Goal: Information Seeking & Learning: Learn about a topic

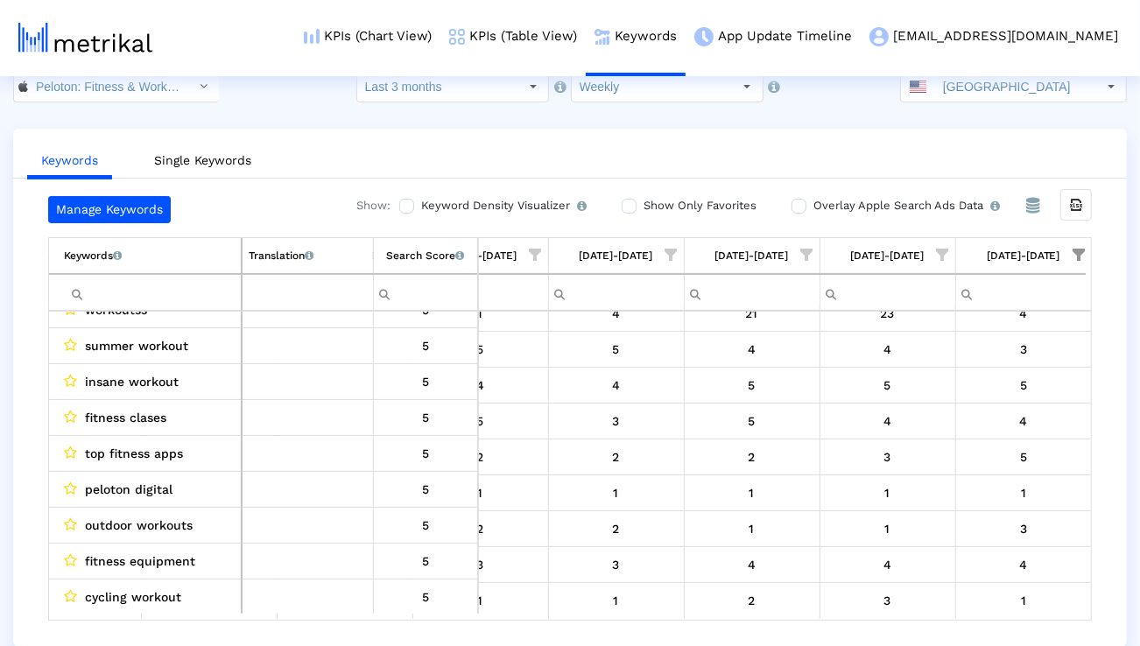
click at [129, 294] on input "Filter cell" at bounding box center [152, 292] width 177 height 29
type input "indoor"
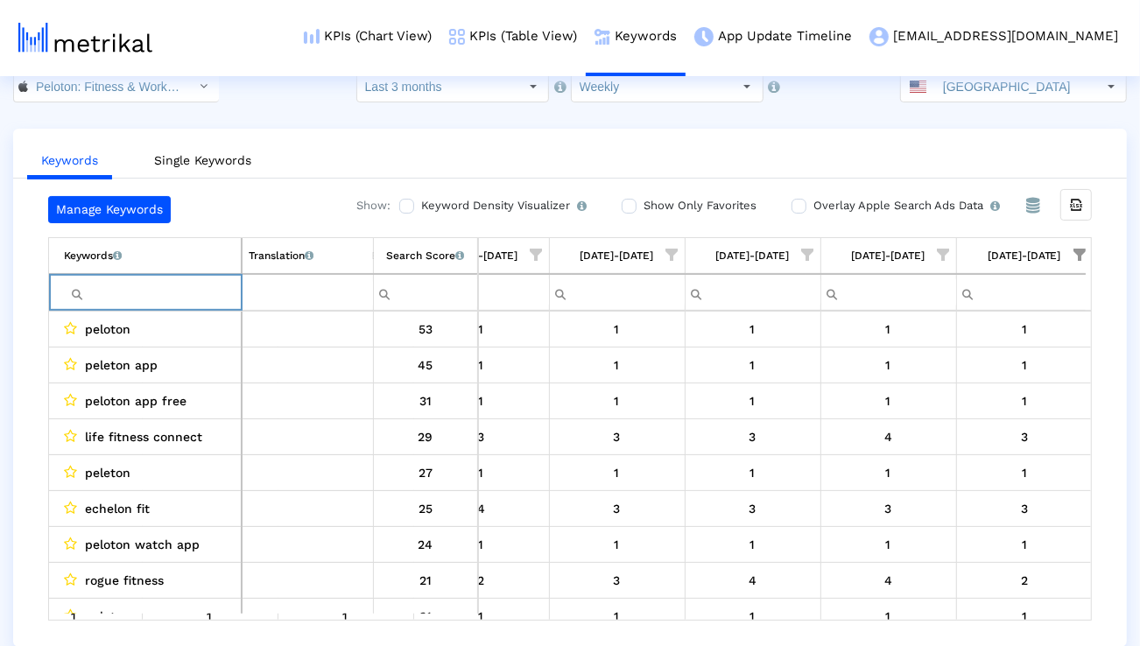
click at [944, 93] on div "[GEOGRAPHIC_DATA]" at bounding box center [998, 87] width 195 height 30
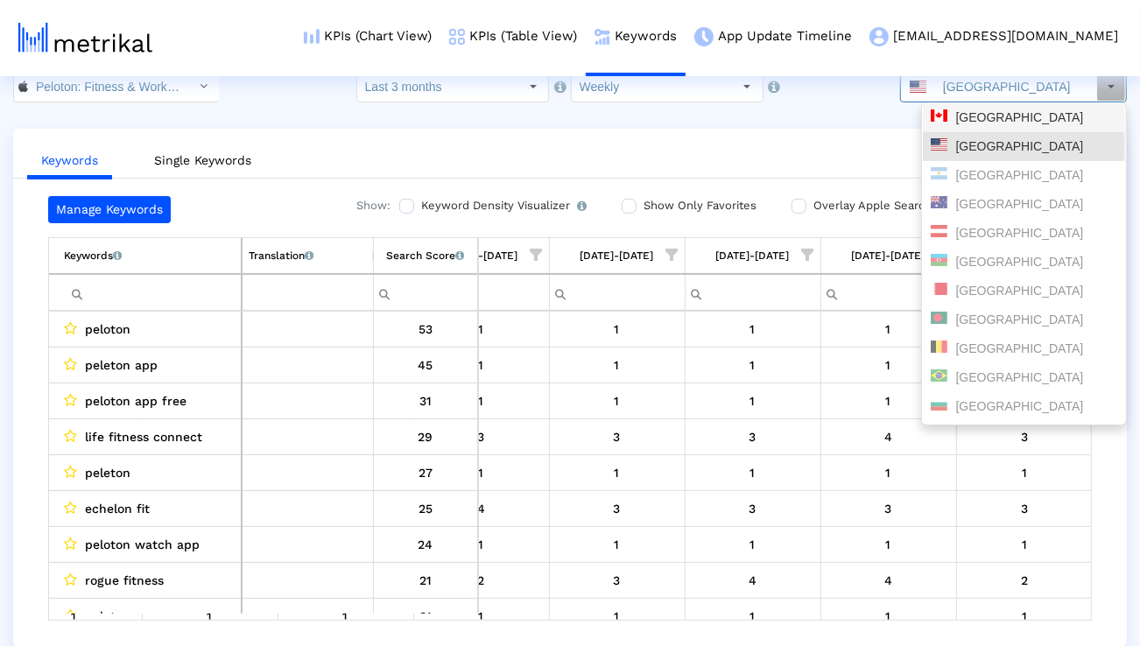
click at [945, 121] on div "[GEOGRAPHIC_DATA]" at bounding box center [1024, 117] width 187 height 17
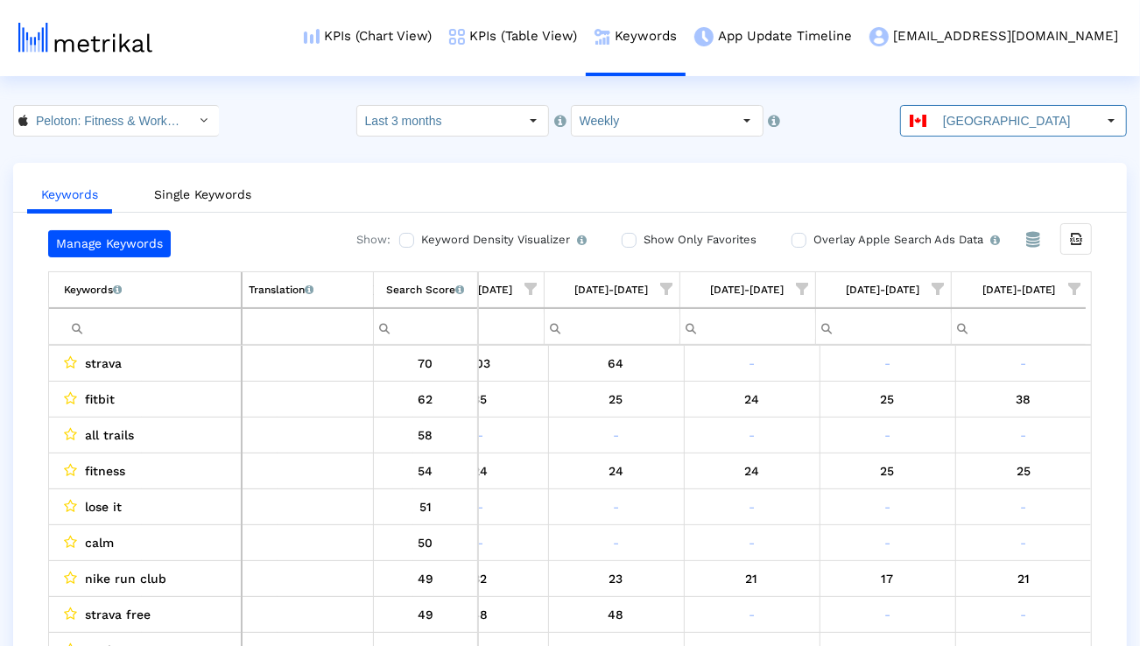
click at [1075, 284] on span "Show filter options for column '09/07/25-09/13/25'" at bounding box center [1074, 289] width 12 height 12
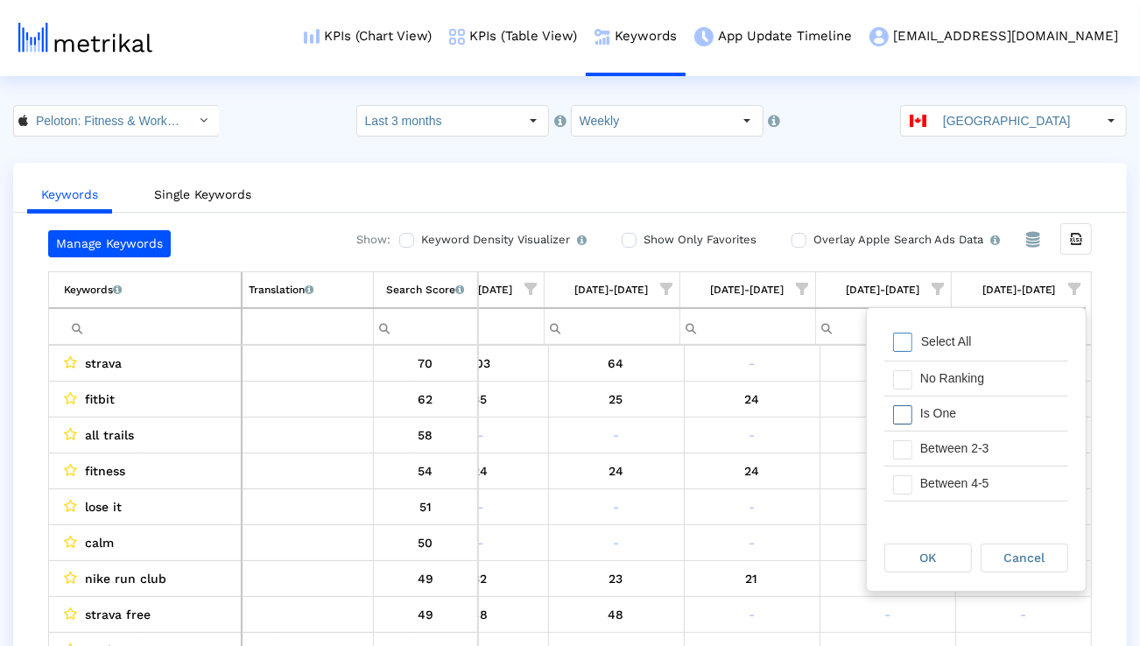
click at [982, 423] on div "Is One" at bounding box center [990, 414] width 157 height 34
click at [982, 440] on div "Between 2-3" at bounding box center [990, 449] width 157 height 34
click at [976, 471] on div "Between 4-5" at bounding box center [990, 484] width 157 height 34
click at [975, 476] on div "Between 6-10" at bounding box center [990, 493] width 157 height 34
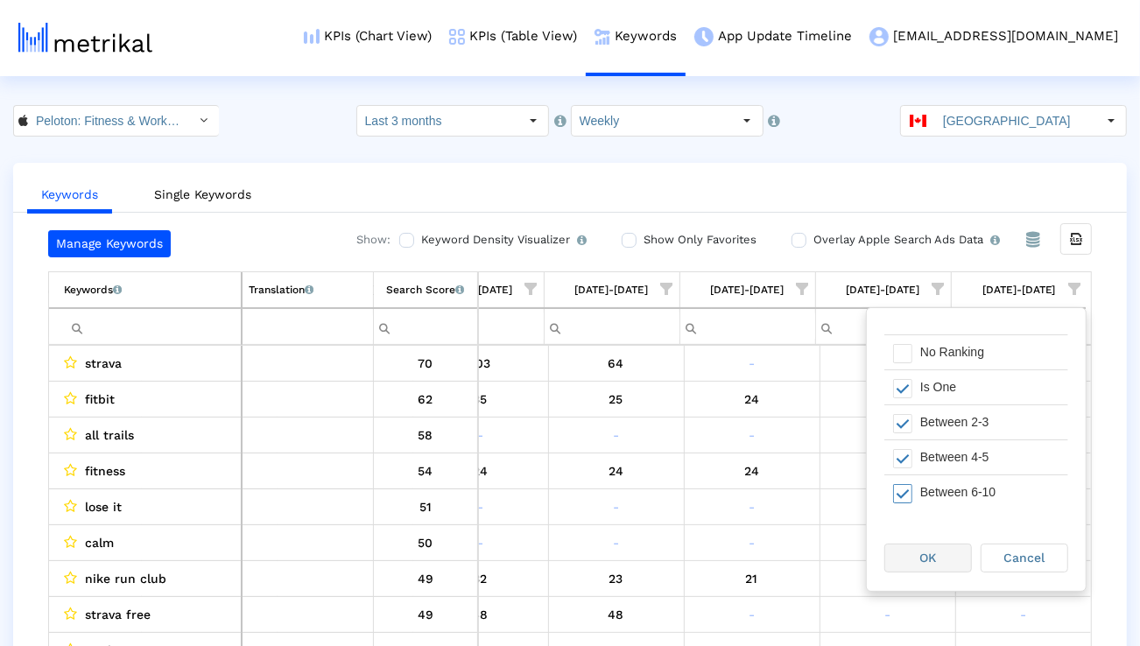
click at [942, 555] on div "OK" at bounding box center [928, 558] width 86 height 27
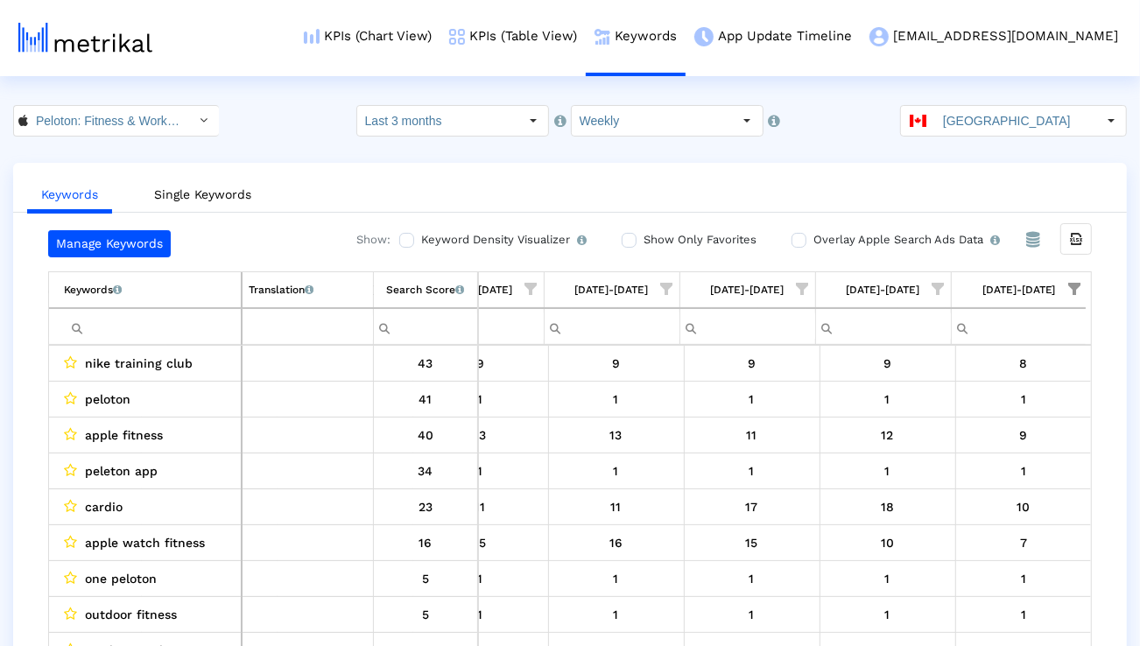
click at [1077, 283] on span "Show filter options for column '09/07/25-09/13/25'" at bounding box center [1074, 289] width 12 height 12
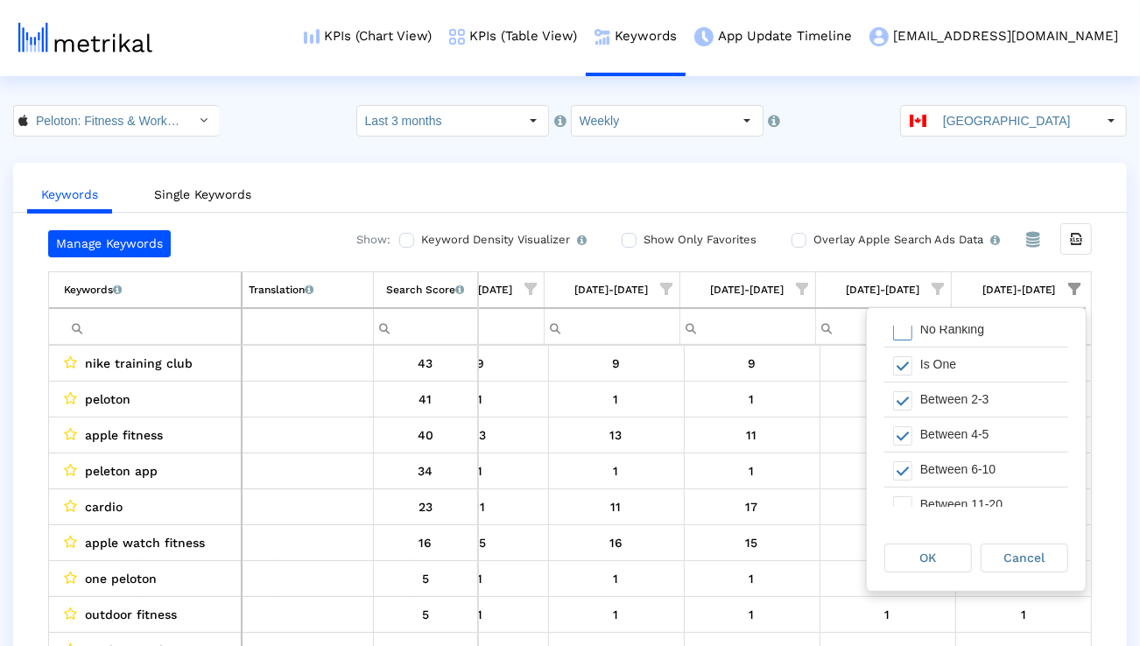
click at [1099, 384] on div "Manage Keywords Show: Keyword Density Visualizer Turn this on to view where and…" at bounding box center [570, 442] width 1114 height 425
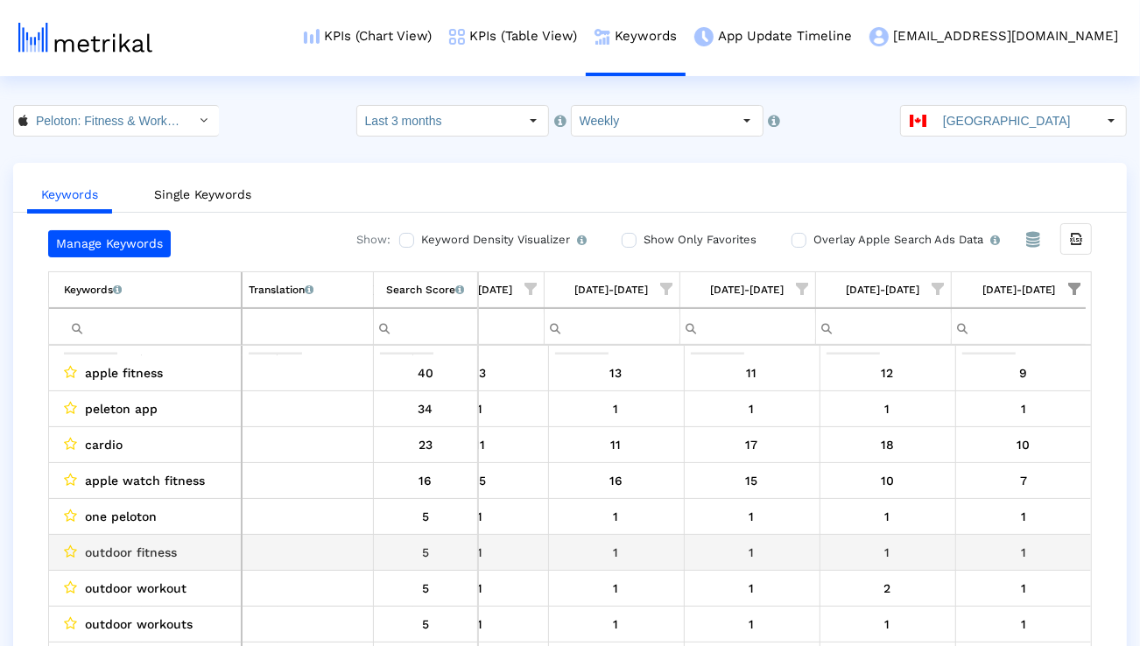
scroll to position [130, 0]
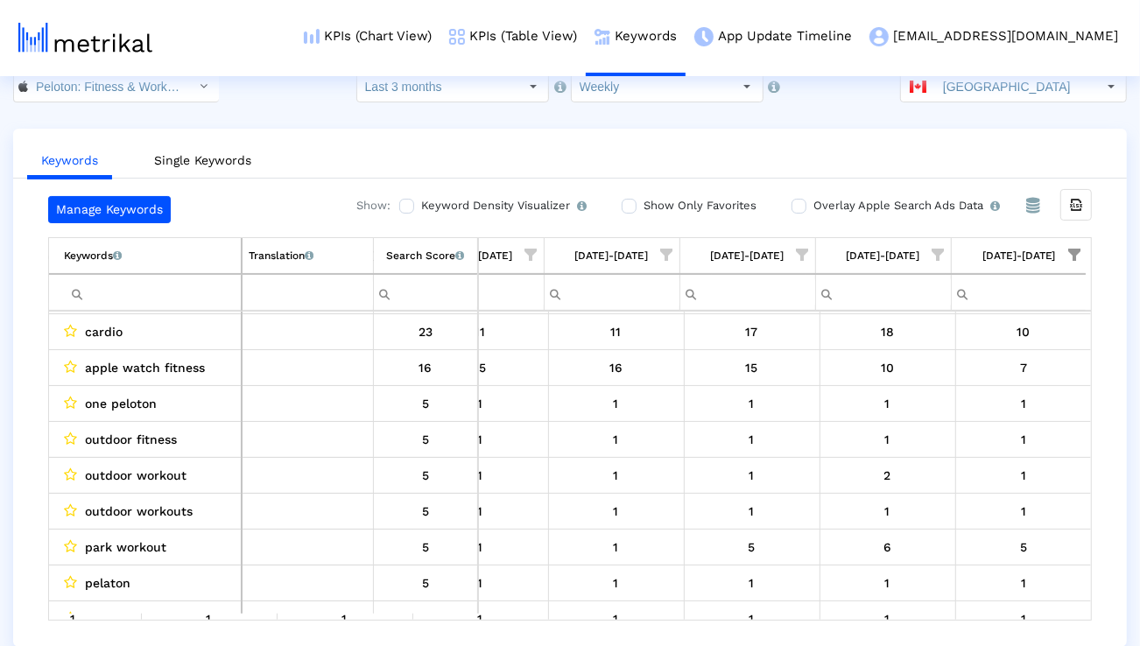
click at [1076, 258] on span "Show filter options for column '09/07/25-09/13/25'" at bounding box center [1074, 255] width 12 height 12
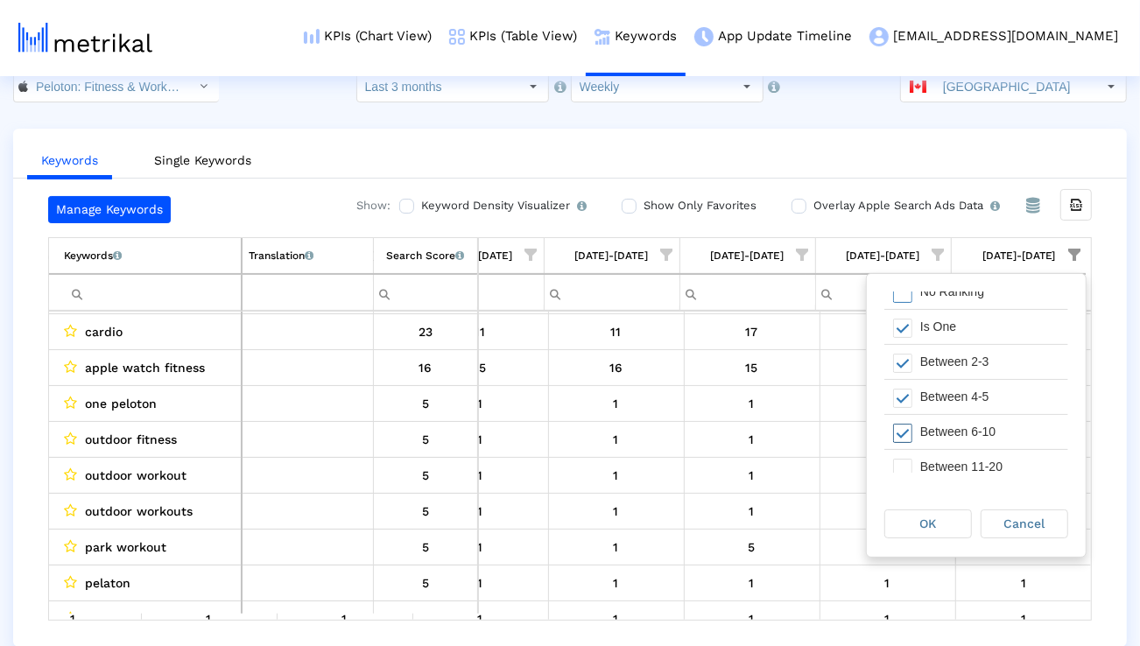
click at [967, 431] on div "Between 6-10" at bounding box center [990, 432] width 157 height 34
click at [948, 545] on div "OK Cancel" at bounding box center [976, 523] width 219 height 67
click at [1059, 511] on div "Cancel" at bounding box center [1025, 524] width 86 height 27
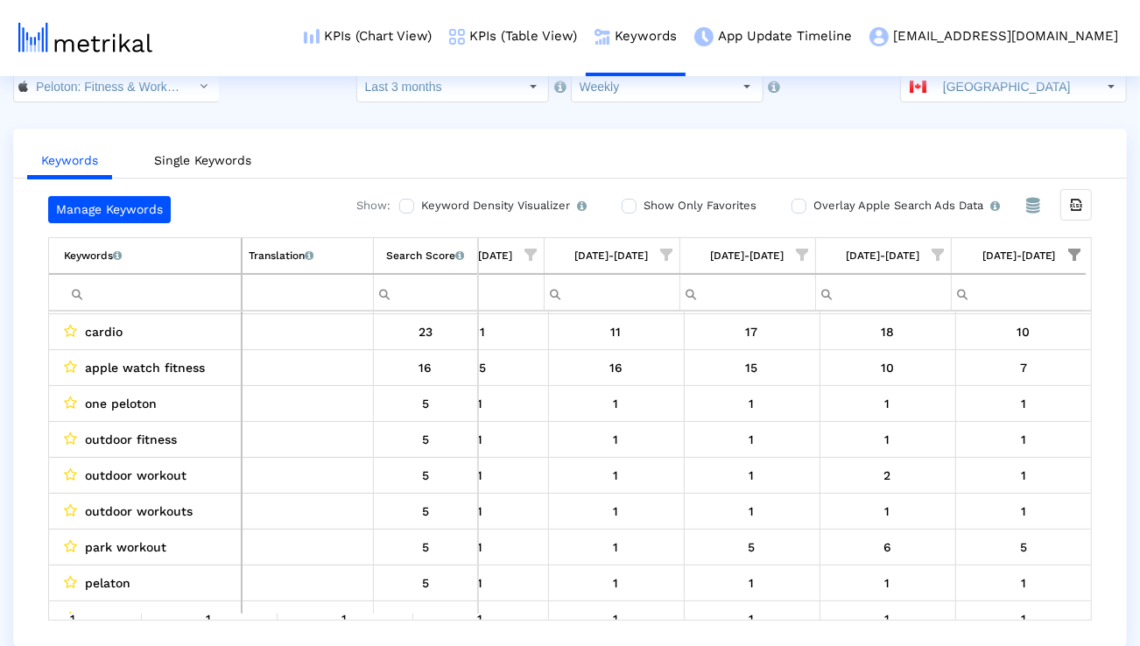
click at [1068, 249] on span "Show filter options for column '09/07/25-09/13/25'" at bounding box center [1074, 255] width 12 height 12
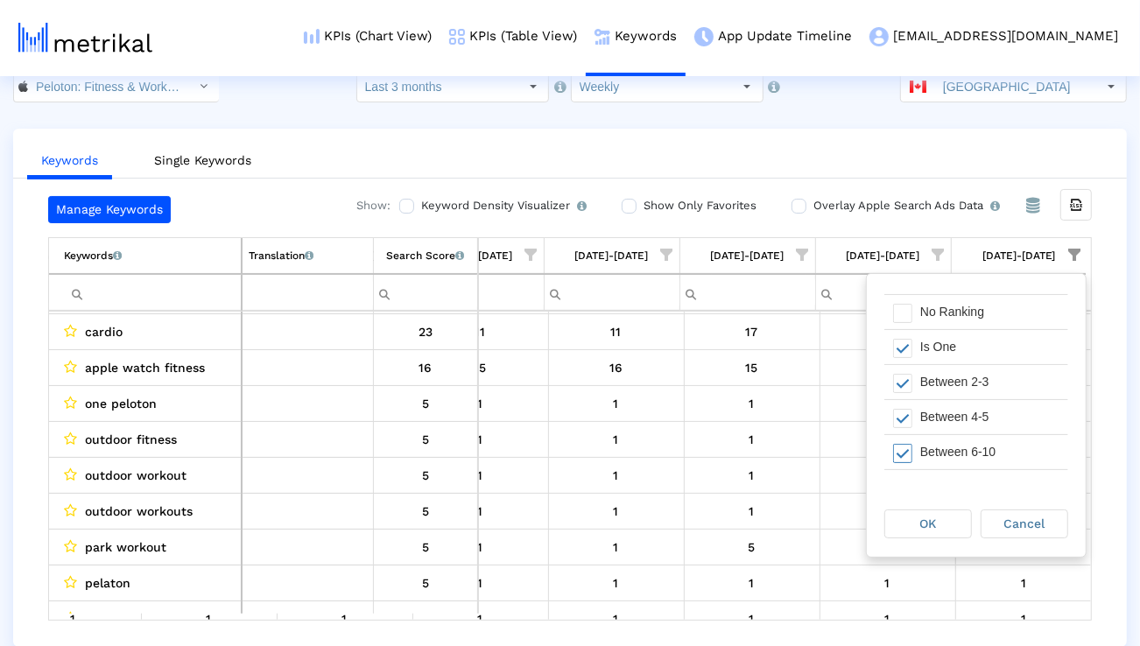
click at [943, 439] on div "Between 6-10" at bounding box center [990, 452] width 157 height 34
click at [924, 527] on span "OK" at bounding box center [928, 524] width 17 height 14
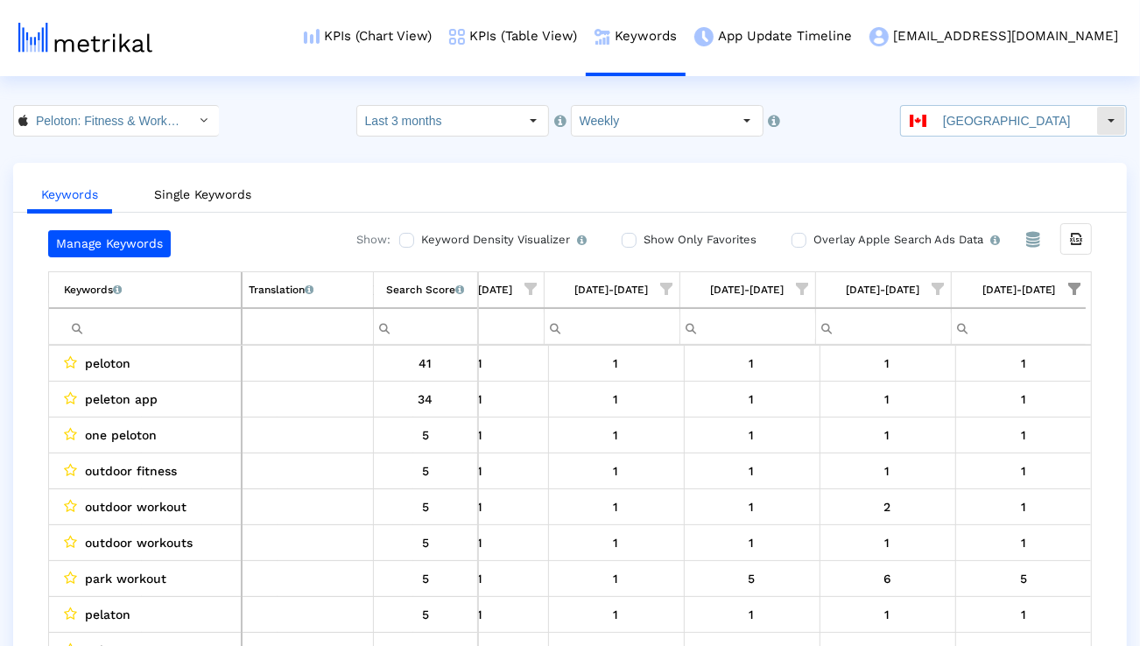
click at [992, 123] on input "[GEOGRAPHIC_DATA]" at bounding box center [1015, 121] width 161 height 30
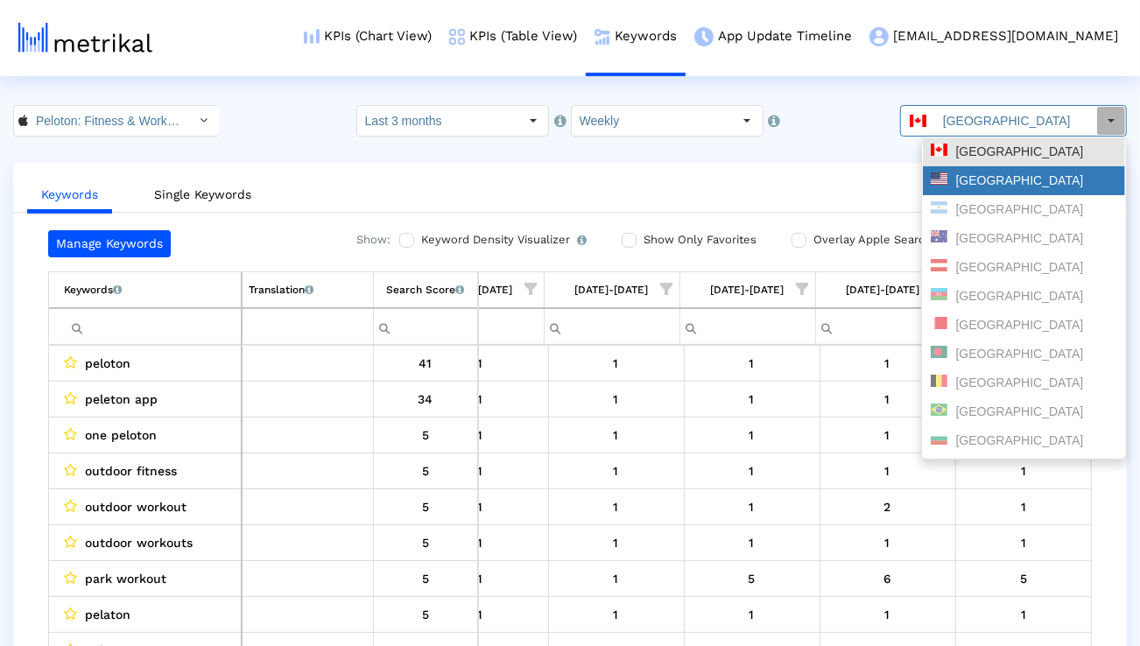
click at [968, 179] on div "[GEOGRAPHIC_DATA]" at bounding box center [1024, 181] width 187 height 17
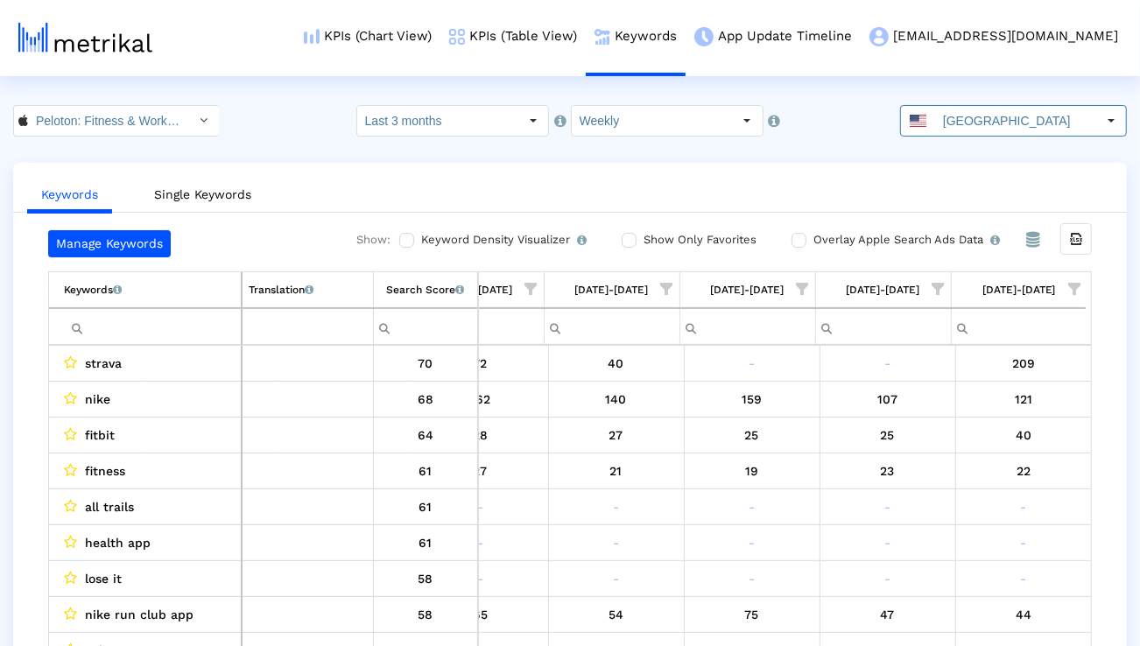
click at [1072, 290] on span "Show filter options for column '09/07/25-09/13/25'" at bounding box center [1074, 289] width 12 height 12
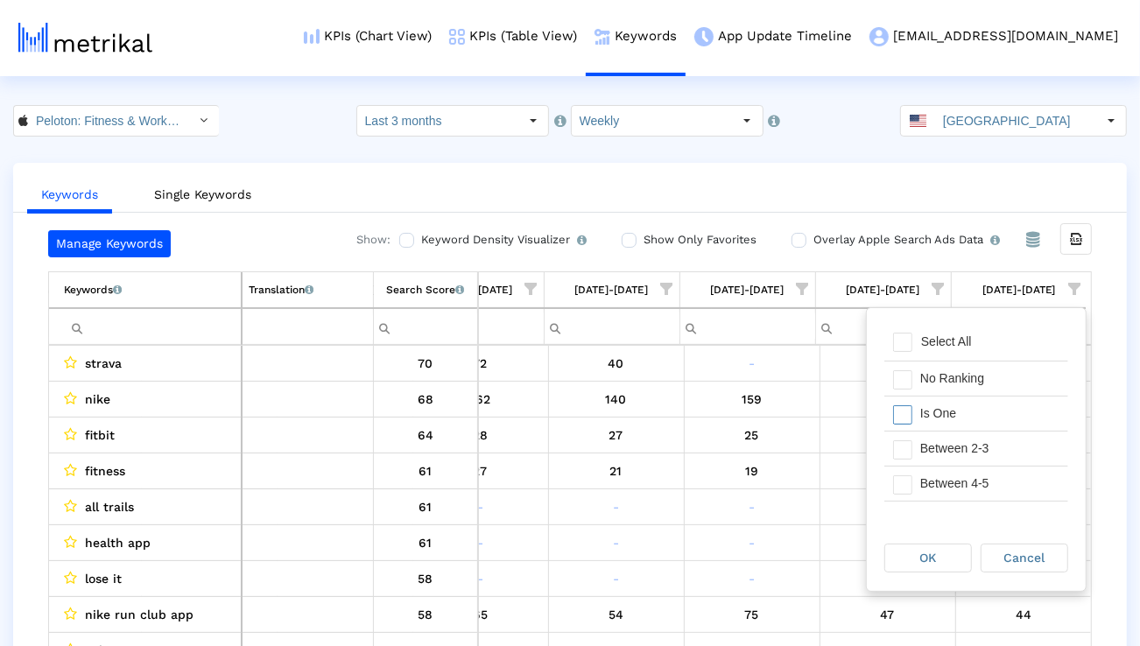
click at [987, 401] on div "Is One" at bounding box center [990, 414] width 157 height 34
click at [975, 447] on div "Between 2-3" at bounding box center [990, 449] width 157 height 34
click at [969, 478] on div "Between 4-5" at bounding box center [990, 484] width 157 height 34
click at [969, 478] on div "Between 6-10" at bounding box center [990, 479] width 157 height 34
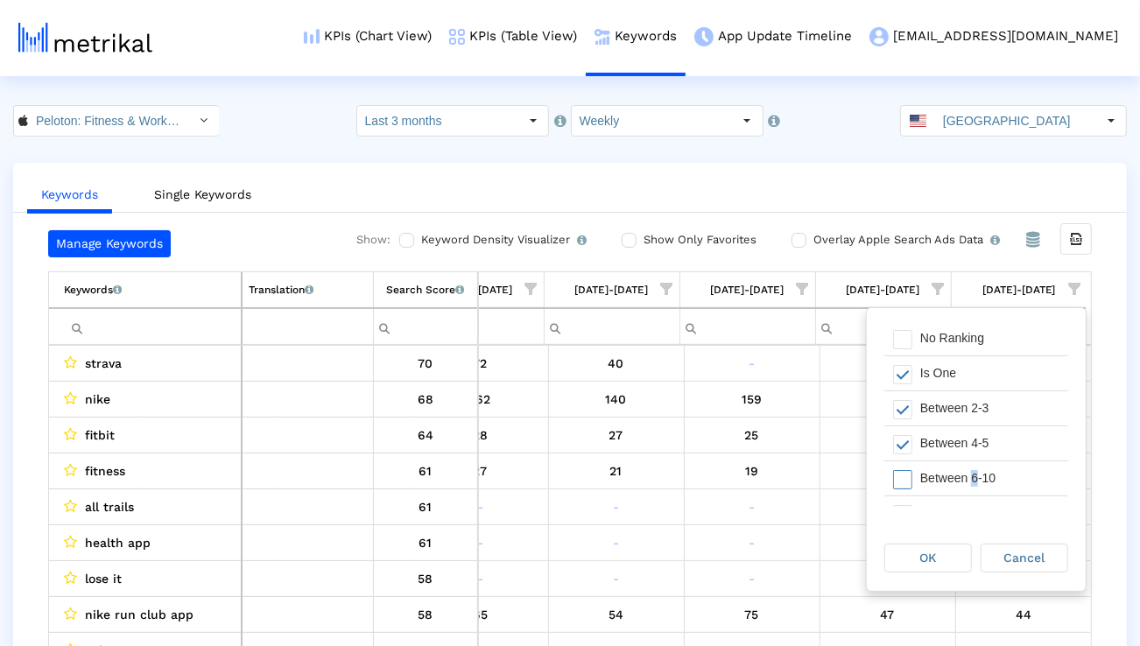
click at [928, 562] on span "OK" at bounding box center [928, 558] width 17 height 14
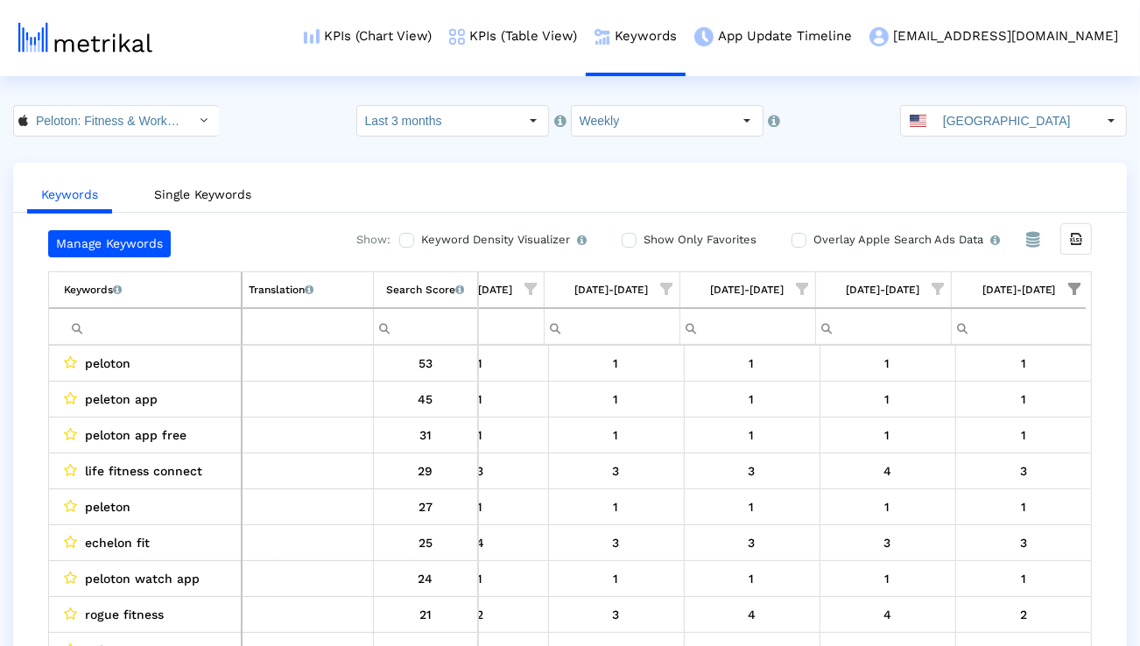
click at [1080, 290] on span "Show filter options for column '09/07/25-09/13/25'" at bounding box center [1074, 289] width 12 height 12
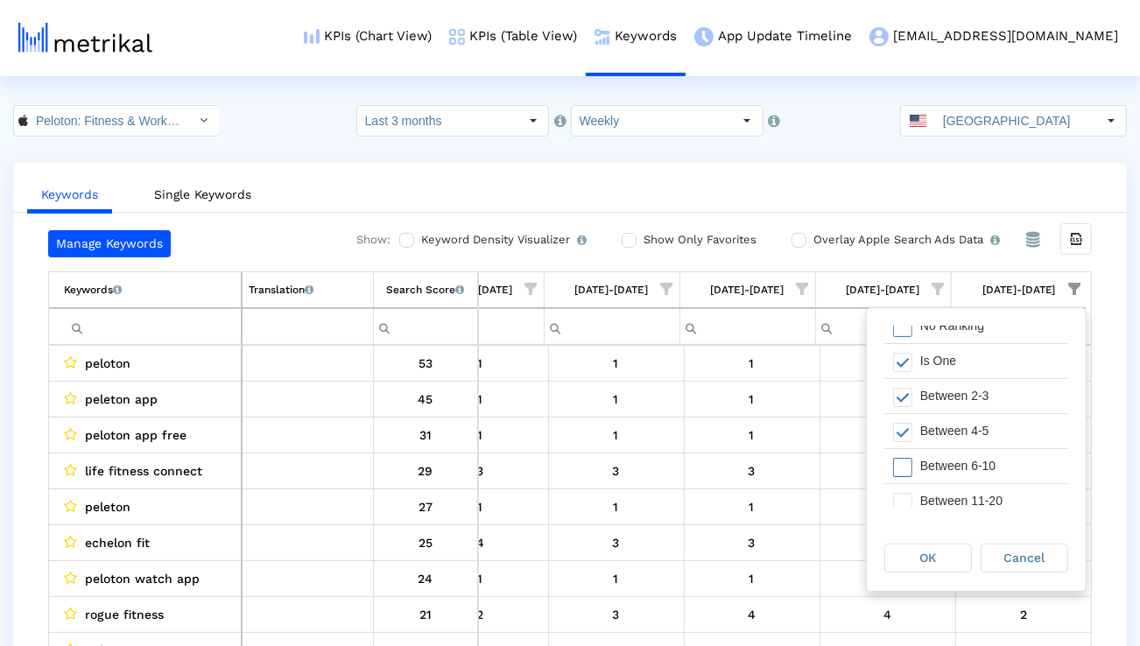
scroll to position [53, 0]
click at [1020, 559] on span "Cancel" at bounding box center [1025, 558] width 41 height 14
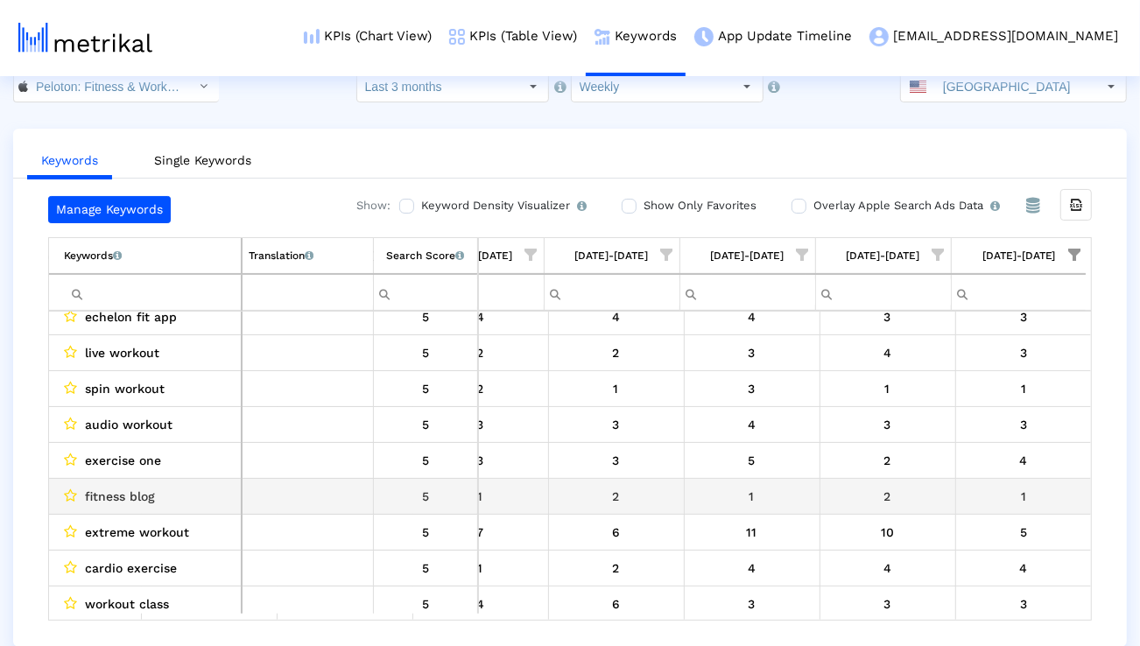
scroll to position [463, 0]
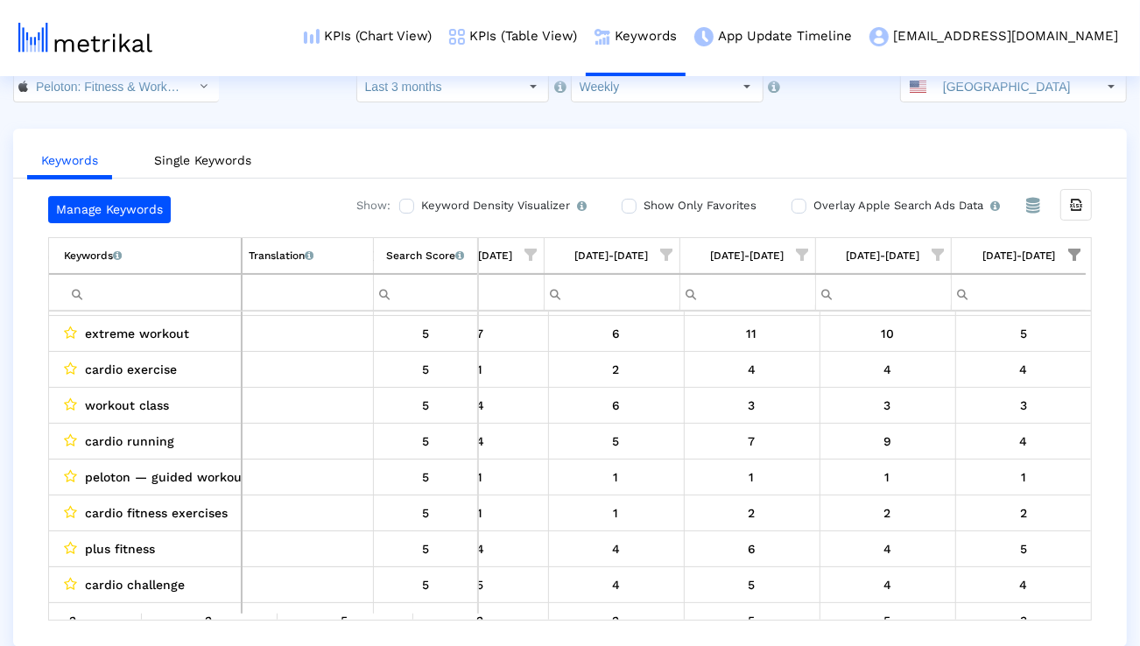
click at [166, 282] on input "Filter cell" at bounding box center [152, 292] width 177 height 29
type input "indoor"
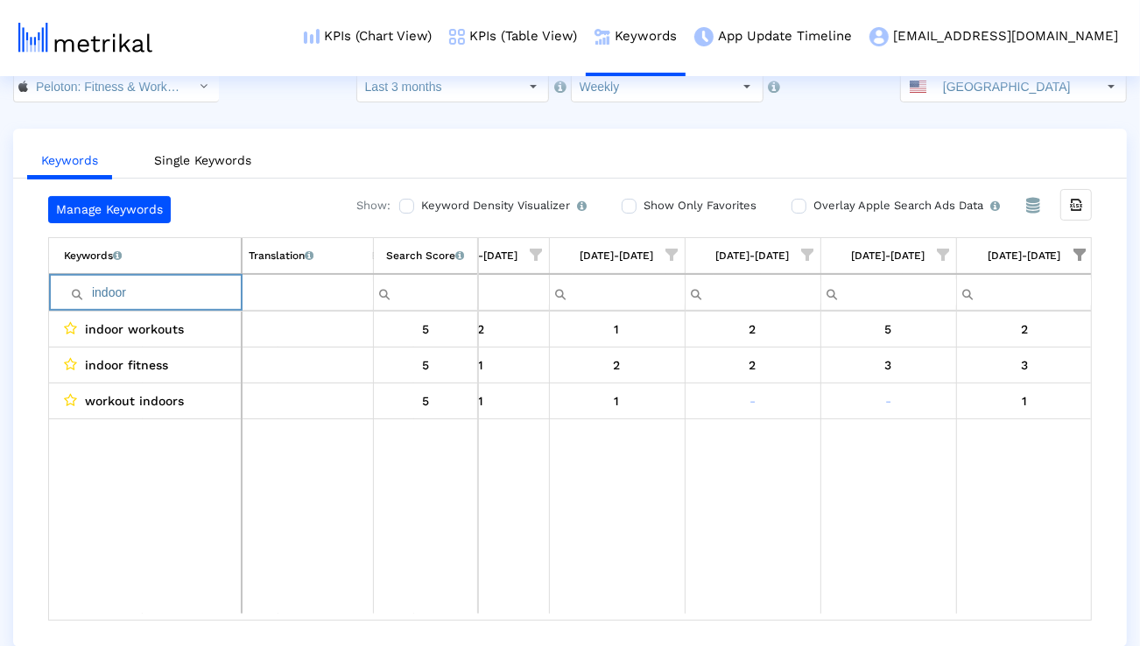
drag, startPoint x: 147, startPoint y: 297, endPoint x: 88, endPoint y: 294, distance: 58.7
click at [88, 294] on div "indoor" at bounding box center [152, 292] width 177 height 29
type input "i"
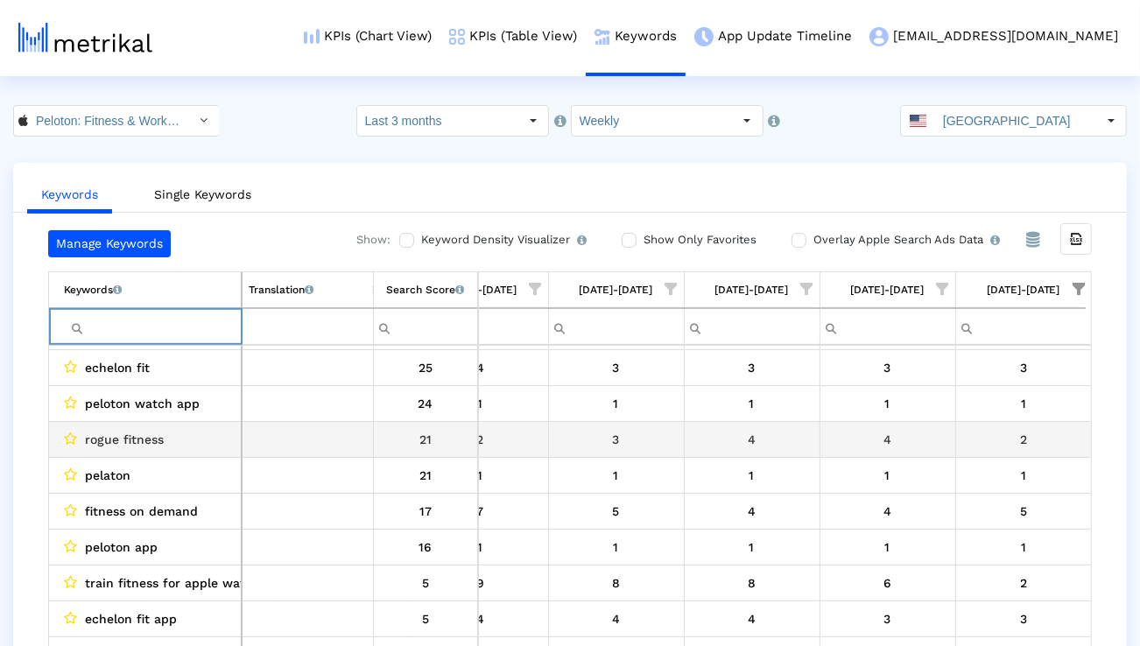
scroll to position [175, 0]
